Goal: Task Accomplishment & Management: Manage account settings

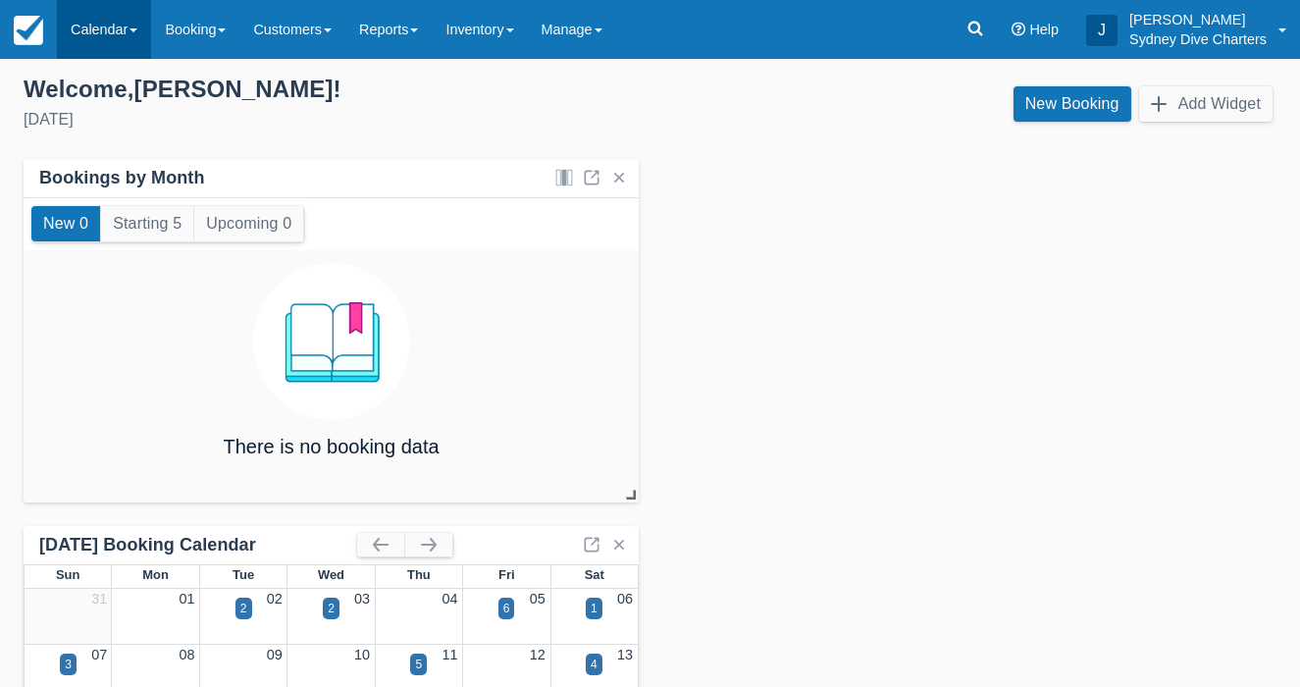
click at [80, 34] on link "Calendar" at bounding box center [104, 29] width 94 height 59
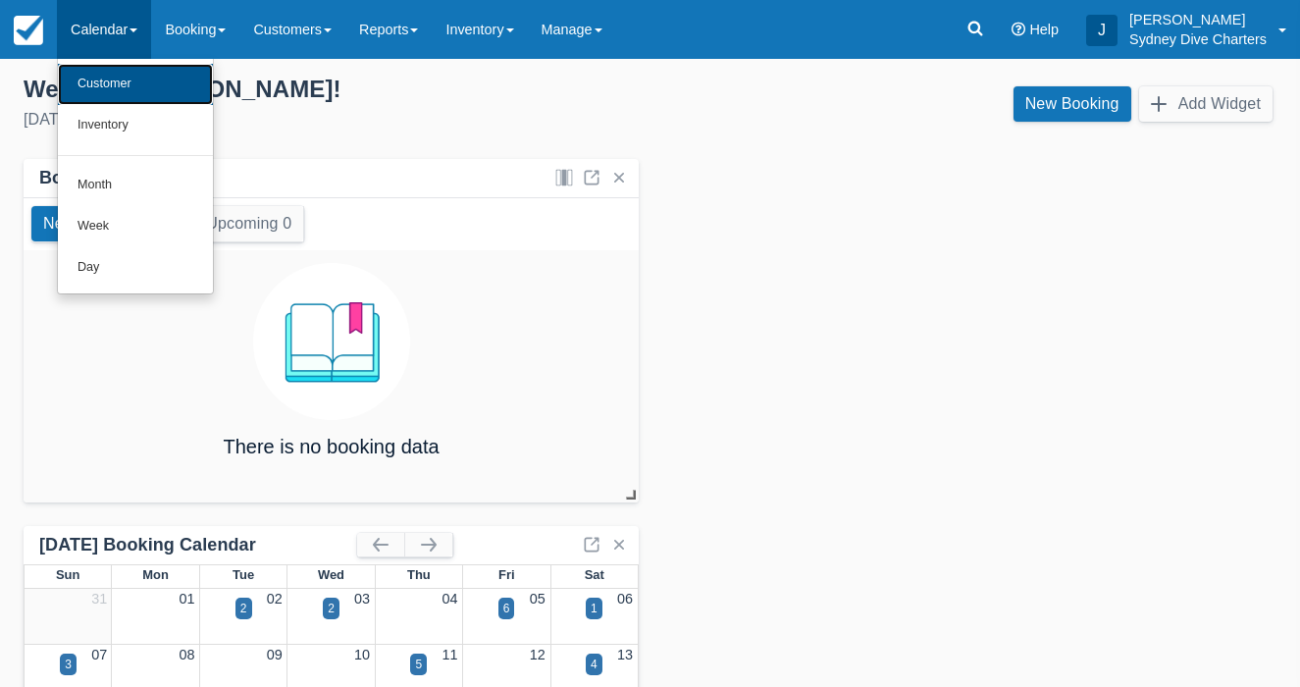
click at [102, 94] on link "Customer" at bounding box center [135, 84] width 155 height 41
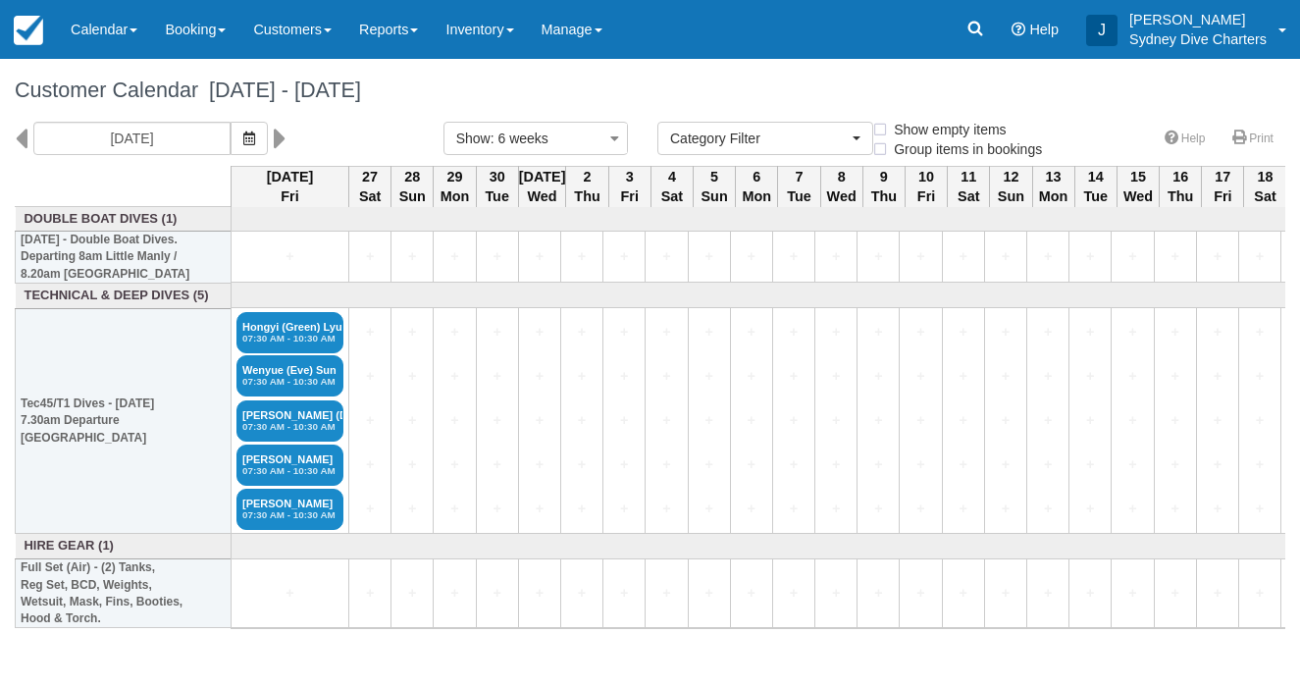
select select
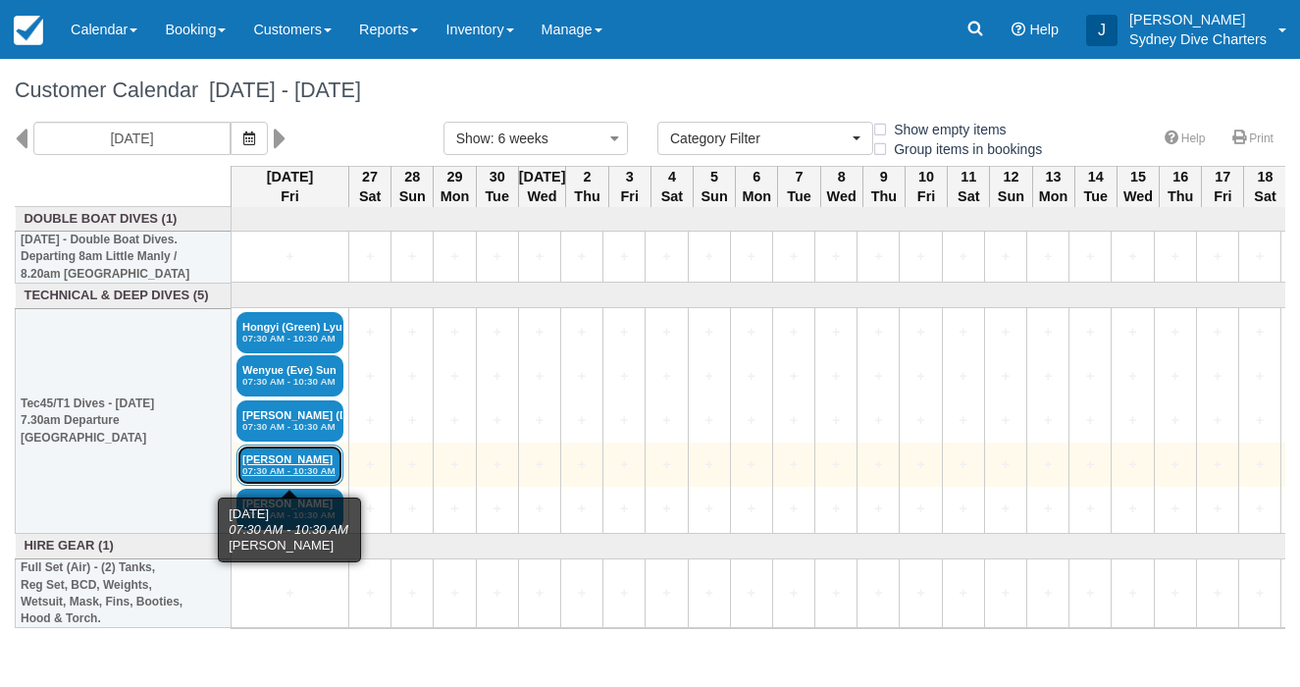
click at [290, 461] on link "[PERSON_NAME] Fevre 07:30 AM - 10:30 AM" at bounding box center [289, 465] width 107 height 41
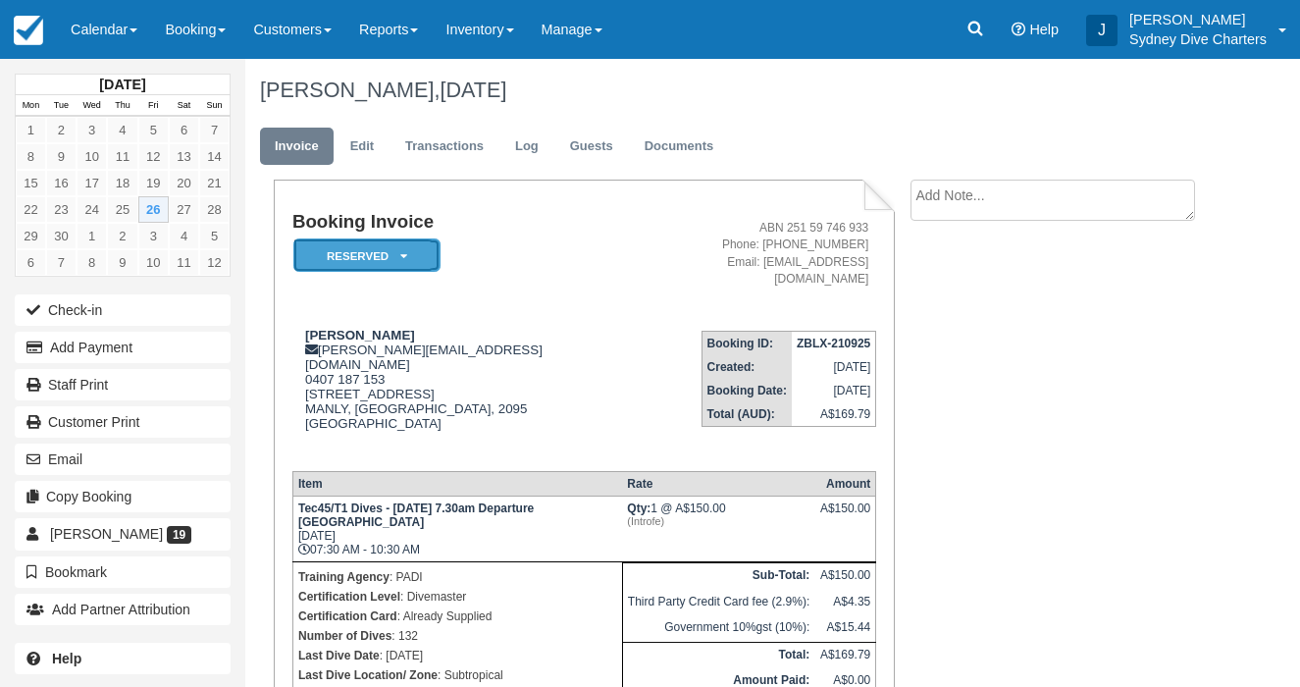
click at [404, 251] on icon at bounding box center [403, 256] width 7 height 12
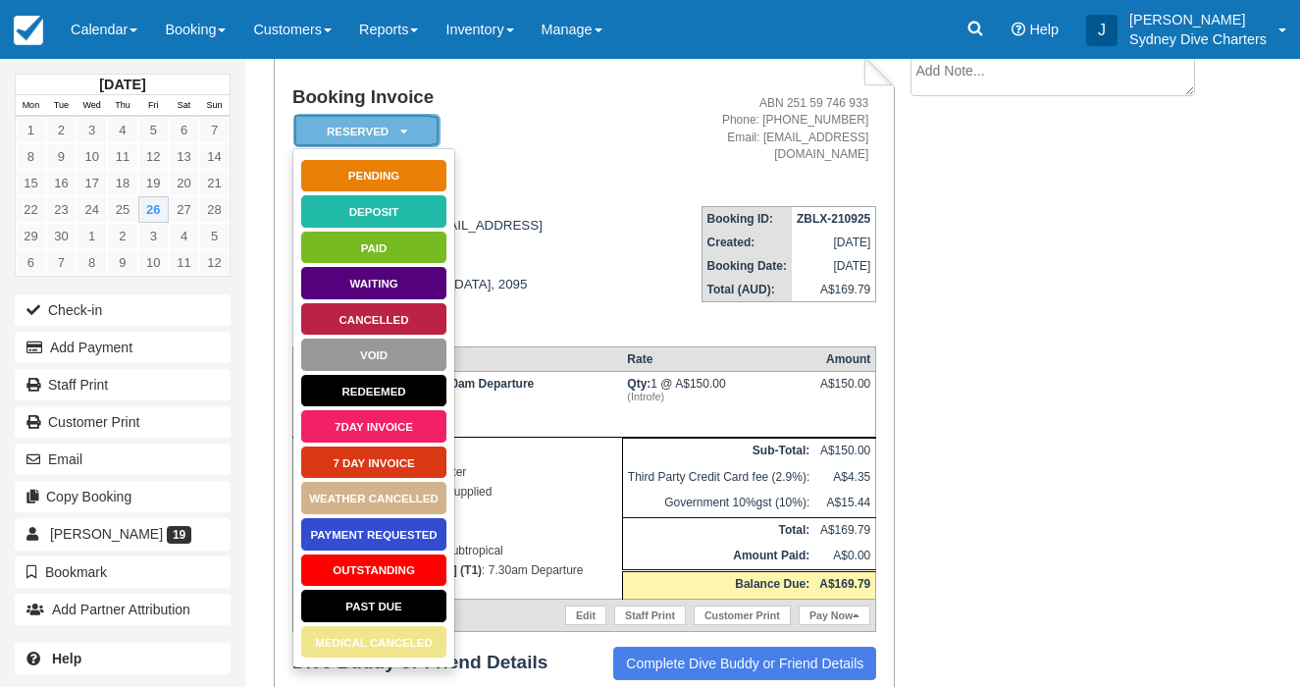
scroll to position [179, 0]
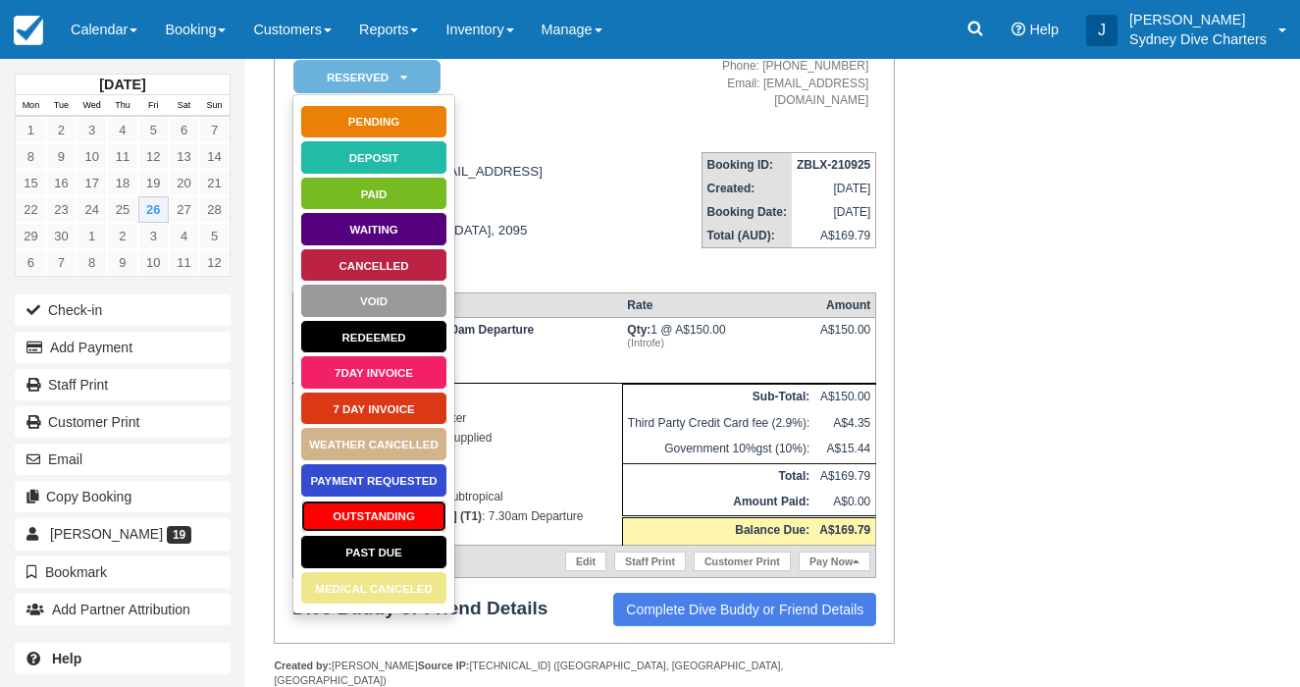
click at [404, 517] on link "OUTSTANDING" at bounding box center [373, 516] width 147 height 34
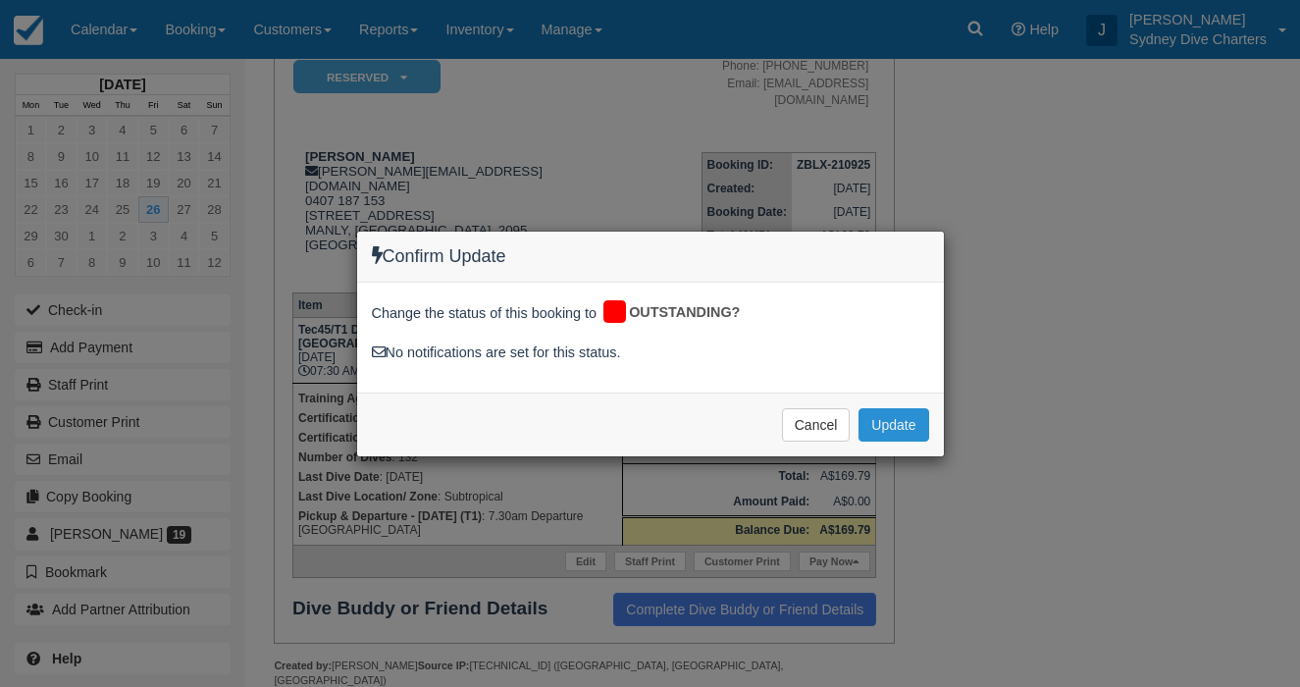
click at [887, 418] on button "Update" at bounding box center [894, 424] width 70 height 33
